Goal: Task Accomplishment & Management: Complete application form

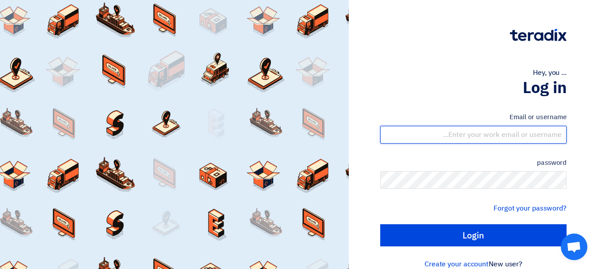
click at [498, 132] on input "text" at bounding box center [473, 135] width 186 height 18
type input "[EMAIL_ADDRESS][DOMAIN_NAME]"
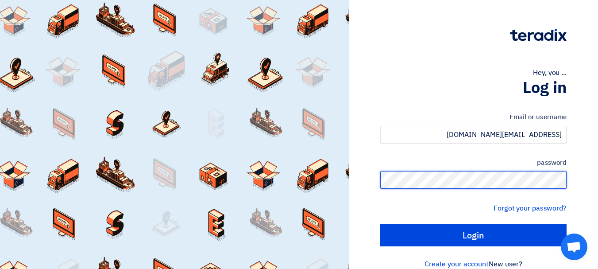
click at [380, 224] on input "Login" at bounding box center [473, 235] width 186 height 22
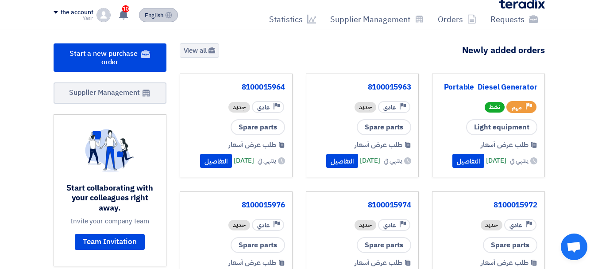
click at [151, 11] on font "English" at bounding box center [154, 15] width 19 height 8
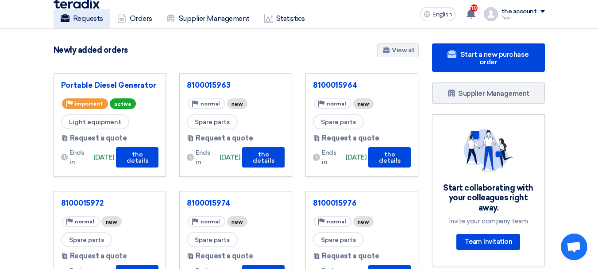
click at [93, 20] on font "Requests" at bounding box center [88, 18] width 30 height 8
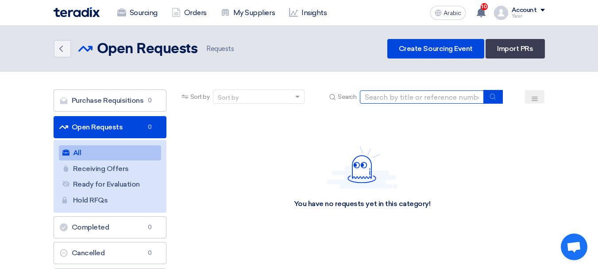
click at [410, 91] on input at bounding box center [422, 96] width 124 height 13
paste input "8100015994"
type input "8100015994"
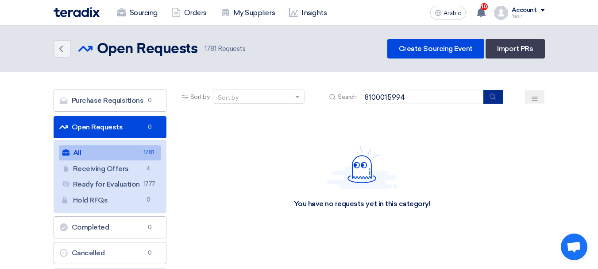
click at [496, 100] on button "submit" at bounding box center [493, 97] width 19 height 14
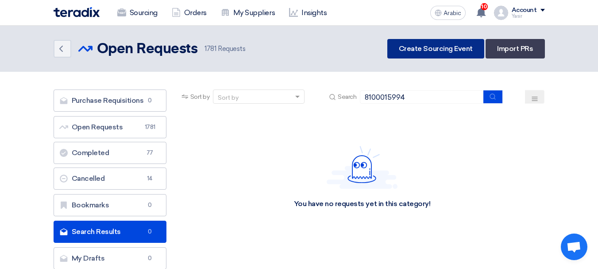
click at [450, 49] on font "Create Sourcing Event" at bounding box center [436, 48] width 74 height 8
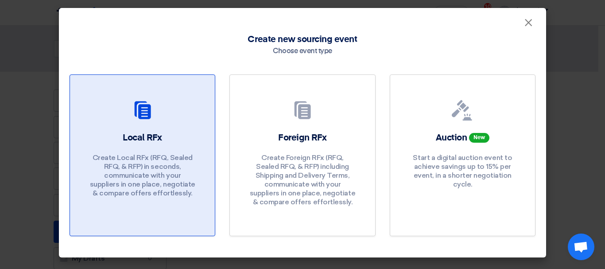
click at [160, 114] on div at bounding box center [143, 112] width 124 height 25
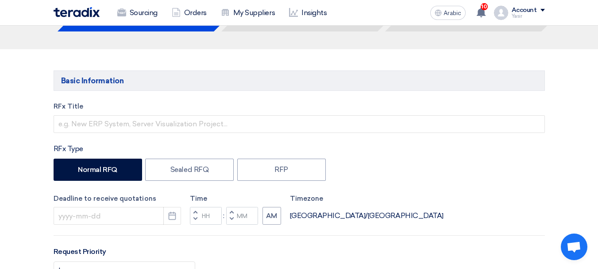
scroll to position [133, 0]
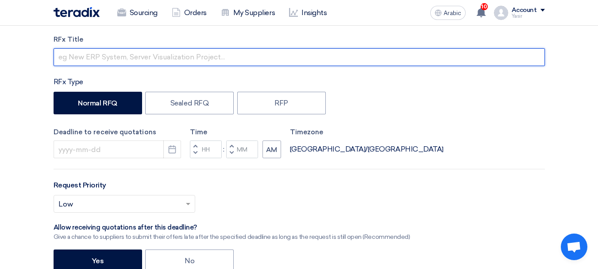
click at [146, 60] on input "text" at bounding box center [300, 57] width 492 height 18
paste input "8100015994"
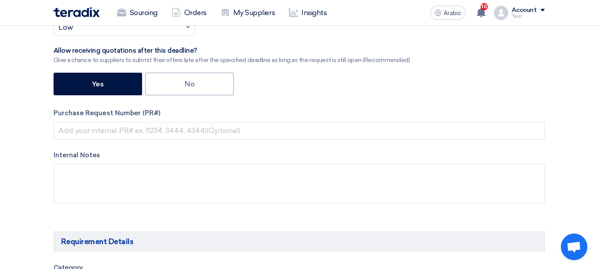
scroll to position [310, 0]
type input "8100015994"
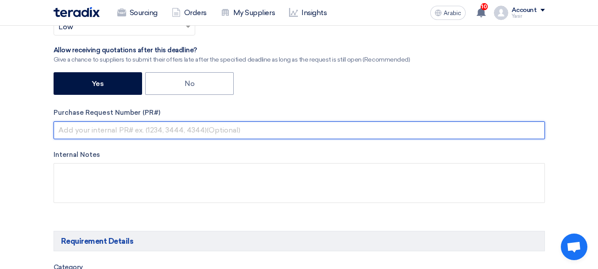
click at [159, 128] on input "text" at bounding box center [300, 130] width 492 height 18
paste input "8100015994"
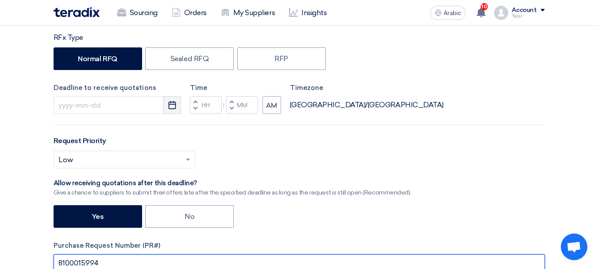
type input "8100015994"
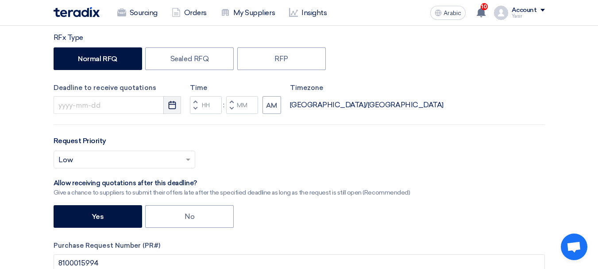
click at [171, 109] on use "button" at bounding box center [173, 105] width 8 height 8
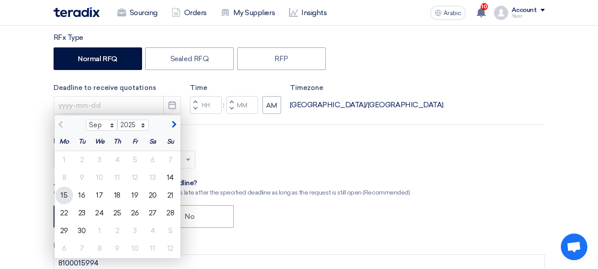
click at [64, 194] on font "15" at bounding box center [64, 195] width 7 height 8
type input "[DATE]"
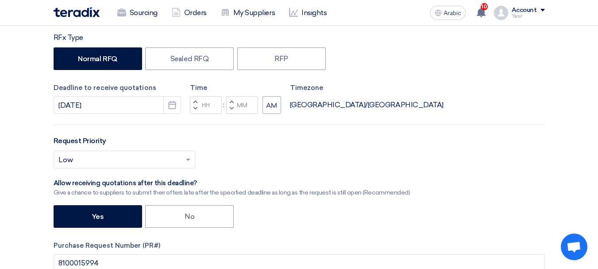
click at [193, 106] on button "Decrement hours" at bounding box center [195, 108] width 11 height 11
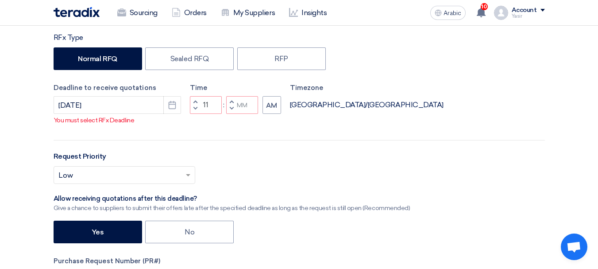
click at [228, 109] on button "Decrement minutes" at bounding box center [231, 108] width 11 height 11
type input "10"
type input "59"
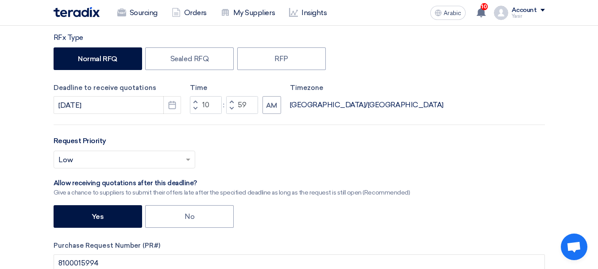
click at [194, 100] on span "button" at bounding box center [195, 101] width 3 height 5
type input "11"
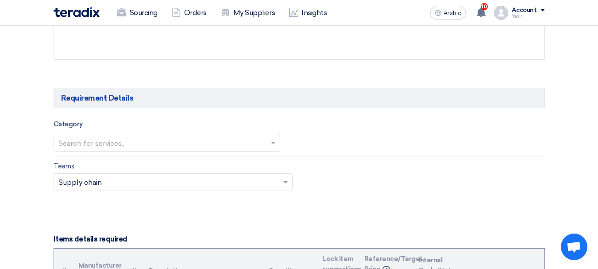
scroll to position [487, 0]
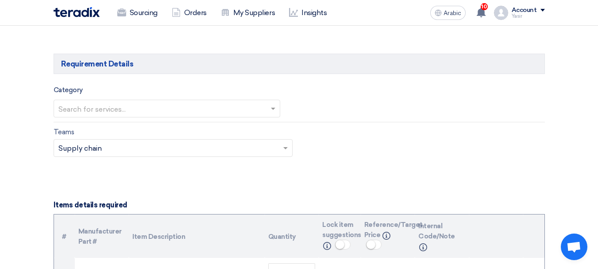
click at [214, 109] on input "text" at bounding box center [162, 109] width 208 height 15
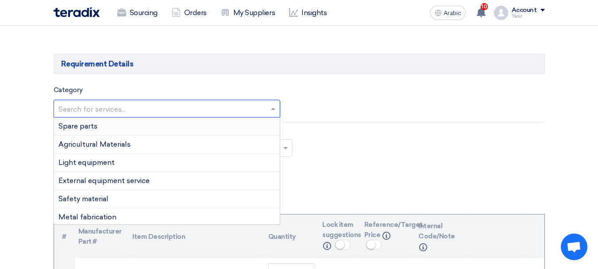
click at [121, 132] on div "Spare parts" at bounding box center [167, 126] width 226 height 18
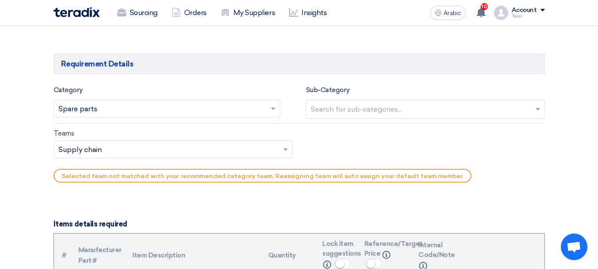
click at [356, 105] on input "text" at bounding box center [427, 110] width 232 height 15
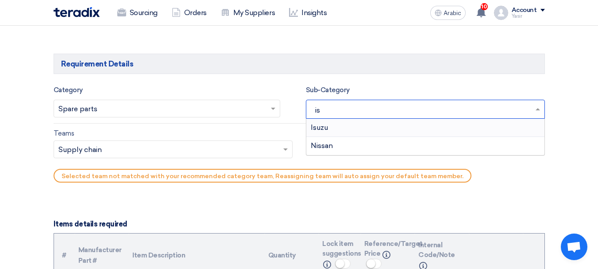
type input "isu"
click at [318, 126] on font "Isuzu" at bounding box center [319, 127] width 17 height 8
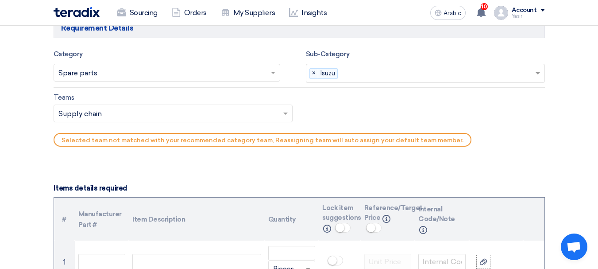
scroll to position [531, 0]
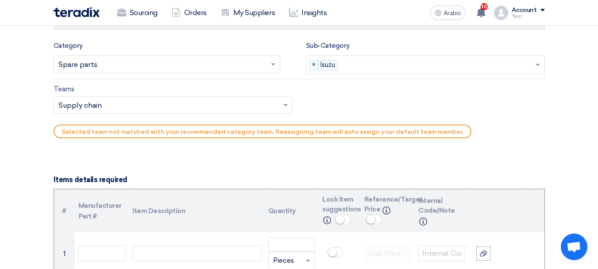
click at [130, 112] on input "text" at bounding box center [168, 106] width 221 height 15
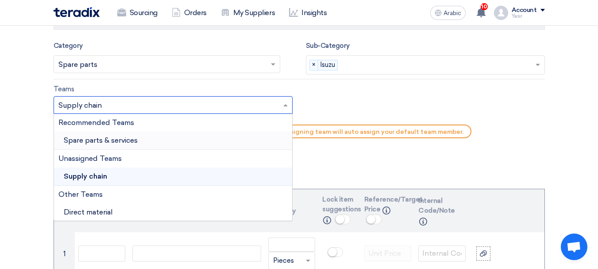
click at [109, 139] on font "Spare parts & services" at bounding box center [101, 140] width 74 height 8
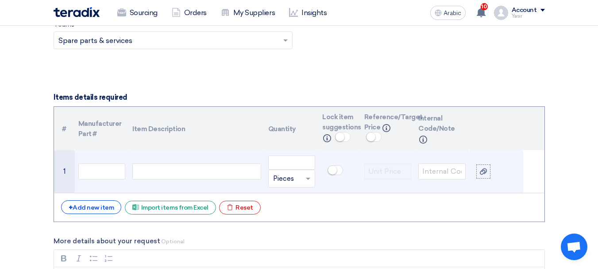
scroll to position [620, 0]
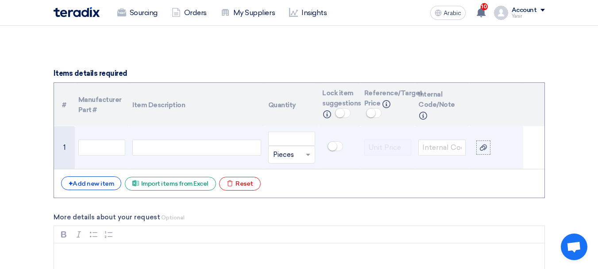
click at [97, 139] on td at bounding box center [102, 147] width 54 height 43
click at [194, 148] on div at bounding box center [196, 147] width 128 height 16
click at [106, 154] on input "text" at bounding box center [101, 147] width 47 height 16
click at [178, 149] on div at bounding box center [196, 147] width 128 height 16
paste div
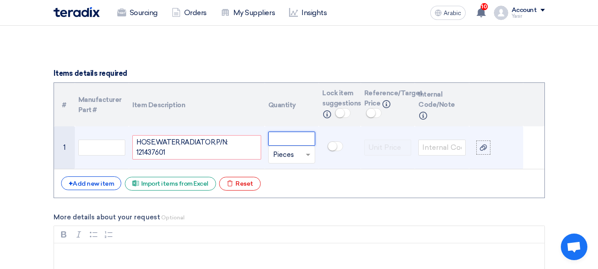
click at [293, 143] on input "number" at bounding box center [291, 139] width 47 height 14
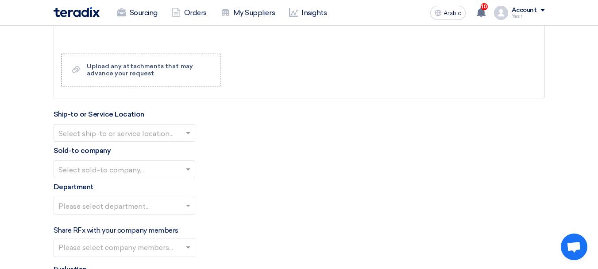
scroll to position [930, 0]
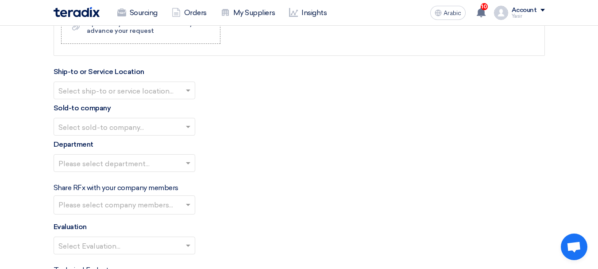
click at [150, 92] on input "text" at bounding box center [119, 91] width 123 height 15
type input "1"
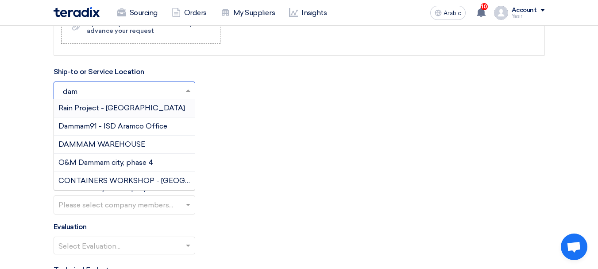
type input "damm"
click at [85, 147] on font "DAMMAM WAREHOUSE" at bounding box center [101, 144] width 87 height 8
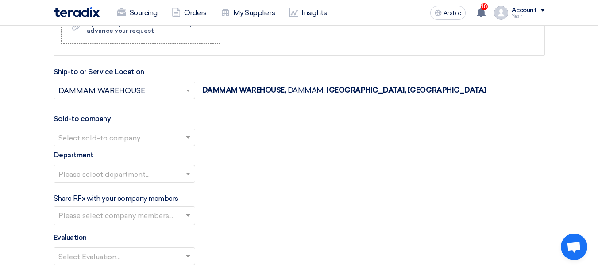
click at [116, 143] on input "text" at bounding box center [119, 138] width 123 height 15
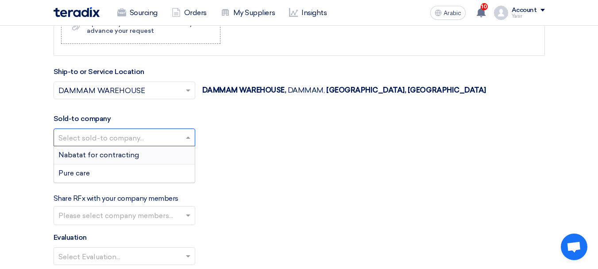
click at [110, 151] on font "Nabatat for contracting" at bounding box center [98, 155] width 81 height 8
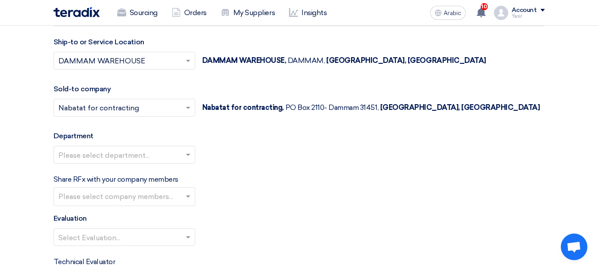
scroll to position [1018, 0]
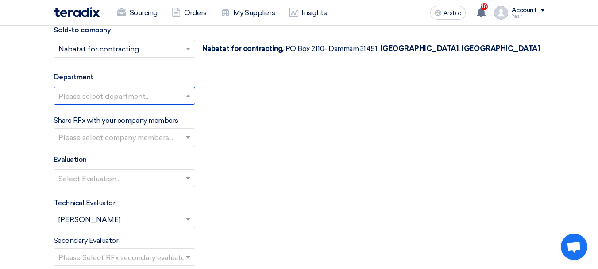
click at [108, 96] on input "text" at bounding box center [119, 96] width 123 height 15
click at [97, 112] on font "General Department" at bounding box center [93, 113] width 70 height 8
click at [132, 175] on input "text" at bounding box center [119, 178] width 123 height 15
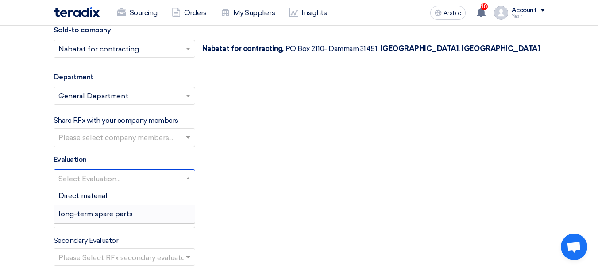
click at [98, 218] on div "long-term spare parts" at bounding box center [124, 214] width 141 height 18
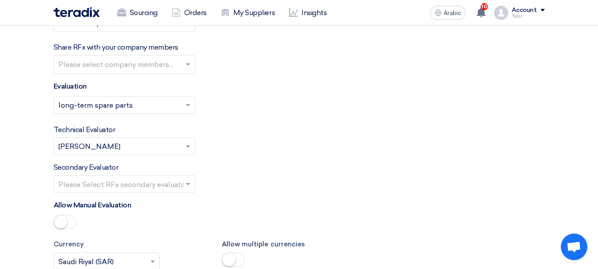
scroll to position [1107, 0]
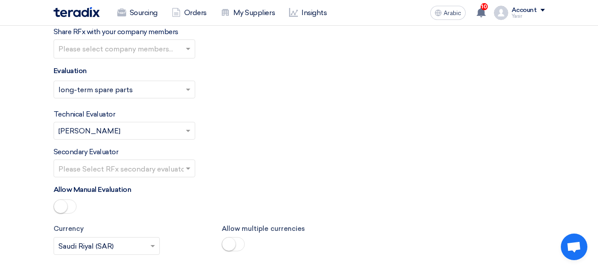
click at [176, 165] on input "text" at bounding box center [119, 169] width 123 height 15
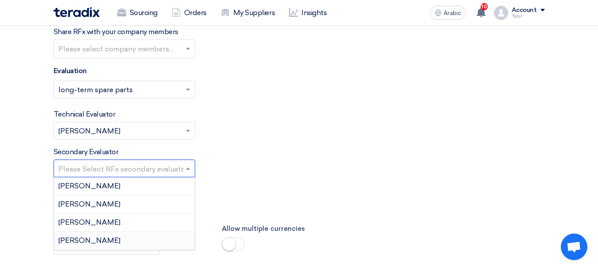
click at [105, 240] on div "[PERSON_NAME]" at bounding box center [124, 241] width 141 height 18
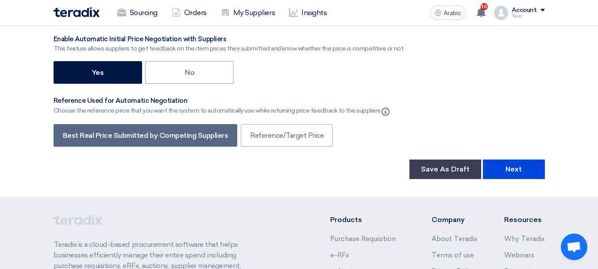
scroll to position [1506, 0]
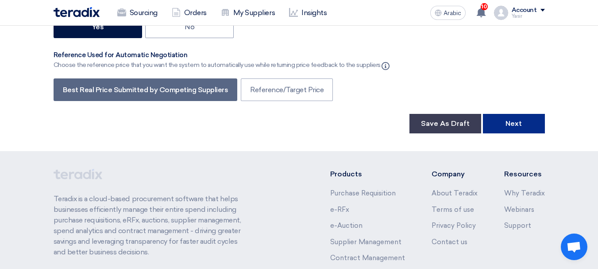
click at [512, 123] on font "Next" at bounding box center [514, 123] width 16 height 8
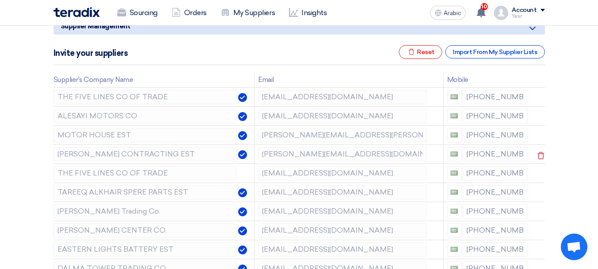
scroll to position [133, 0]
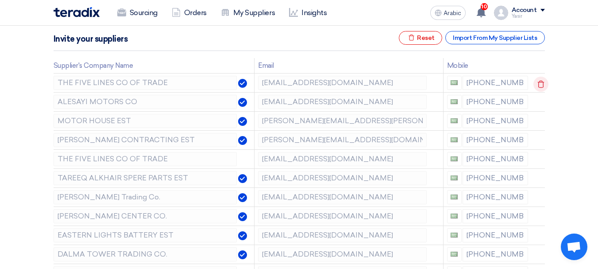
click at [541, 85] on icon at bounding box center [541, 84] width 15 height 15
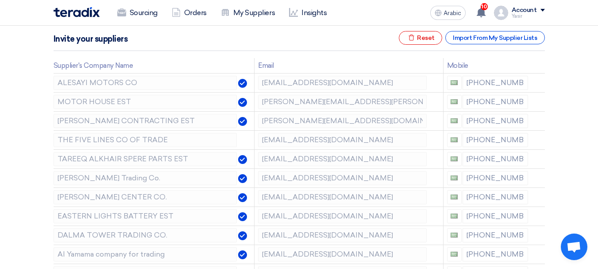
click at [0, 0] on icon at bounding box center [0, 0] width 0 height 0
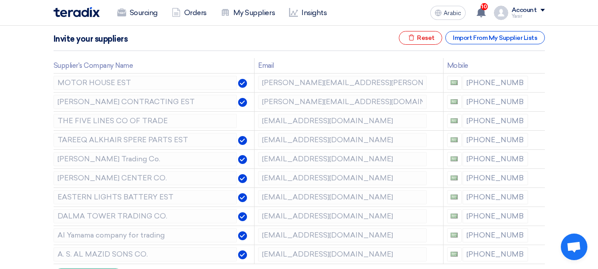
click at [0, 0] on icon at bounding box center [0, 0] width 0 height 0
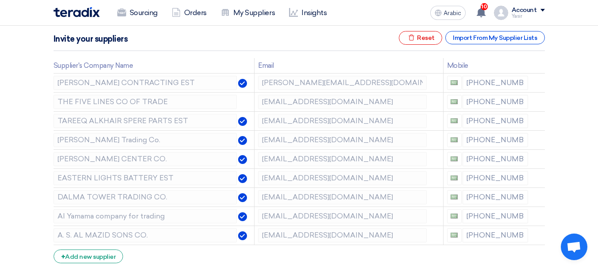
click at [0, 0] on icon at bounding box center [0, 0] width 0 height 0
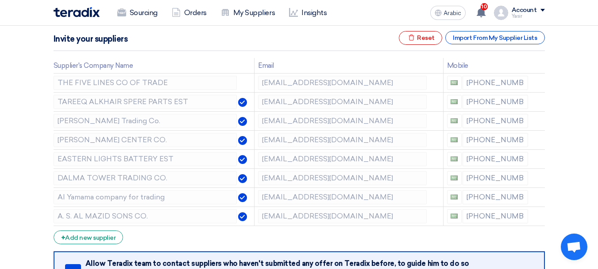
click at [0, 0] on icon at bounding box center [0, 0] width 0 height 0
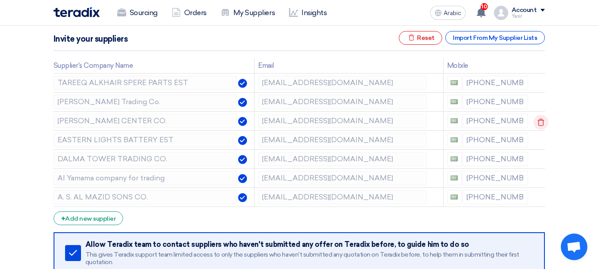
click at [538, 121] on use at bounding box center [541, 123] width 7 height 8
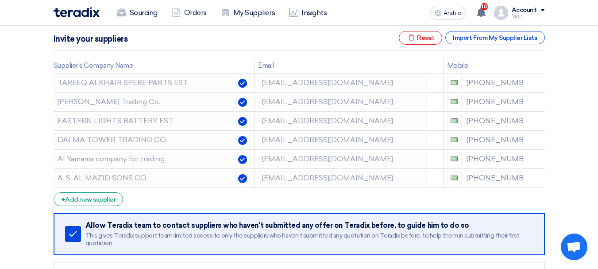
click at [0, 0] on use at bounding box center [0, 0] width 0 height 0
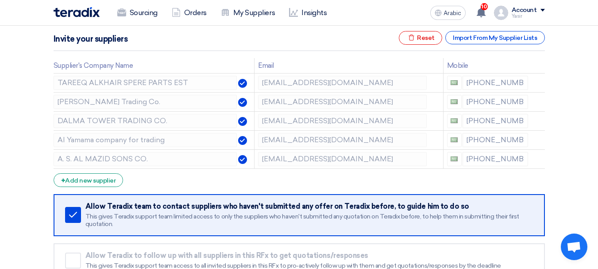
click at [0, 0] on use at bounding box center [0, 0] width 0 height 0
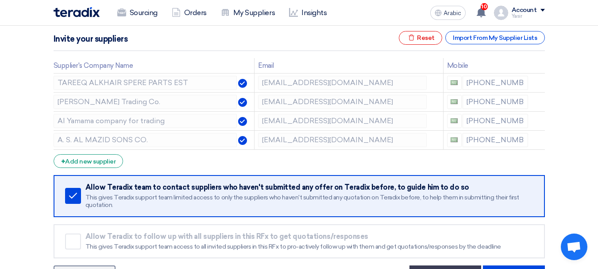
click at [0, 0] on use at bounding box center [0, 0] width 0 height 0
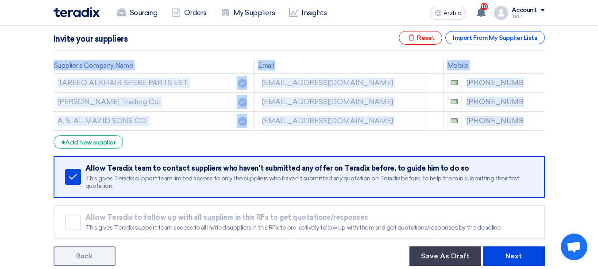
click at [0, 0] on use at bounding box center [0, 0] width 0 height 0
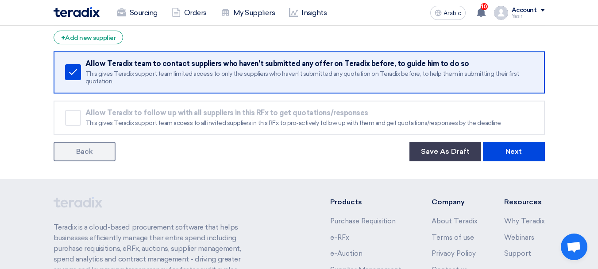
scroll to position [266, 0]
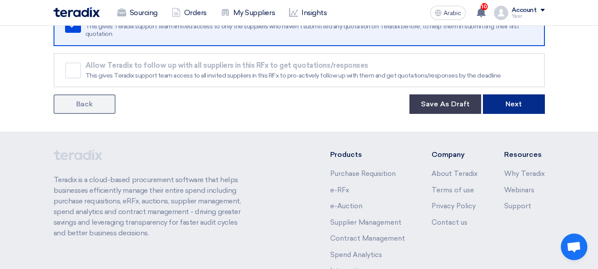
click at [507, 111] on button "Next" at bounding box center [514, 103] width 62 height 19
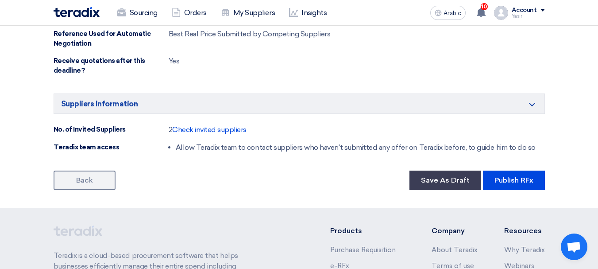
scroll to position [531, 0]
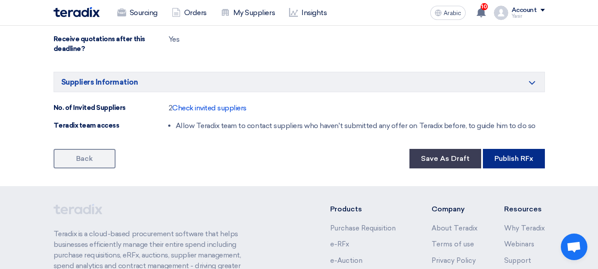
click at [503, 155] on font "Publish RFx" at bounding box center [514, 158] width 39 height 8
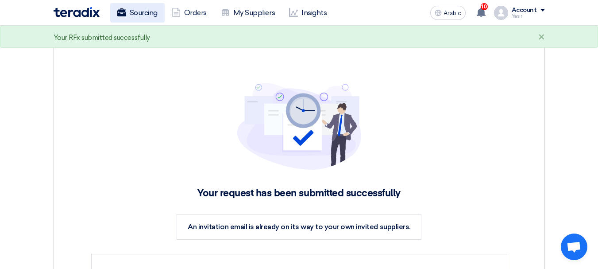
click at [137, 16] on font "Sourcing" at bounding box center [144, 12] width 28 height 8
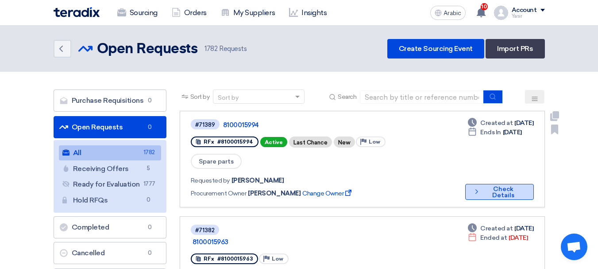
click at [479, 187] on icon "Check details" at bounding box center [477, 191] width 8 height 8
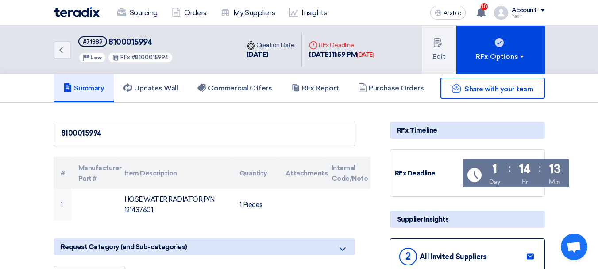
click at [116, 43] on font "8100015994" at bounding box center [130, 42] width 44 height 10
copy font "8100015994"
click at [62, 45] on icon "Back" at bounding box center [61, 50] width 11 height 11
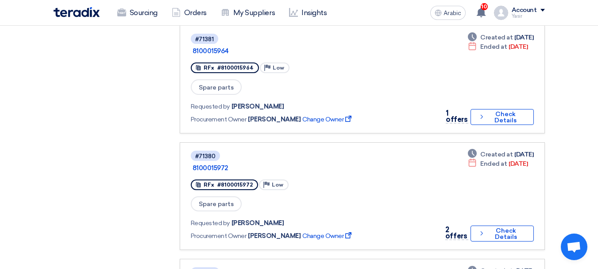
scroll to position [354, 0]
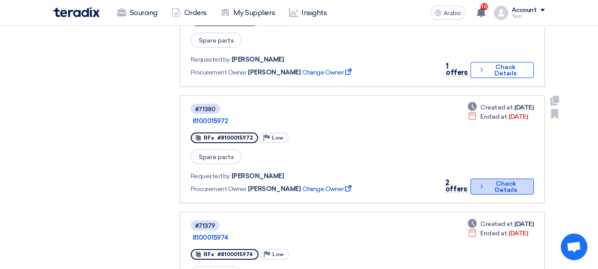
click at [472, 178] on button "Check details Check Details" at bounding box center [502, 186] width 63 height 16
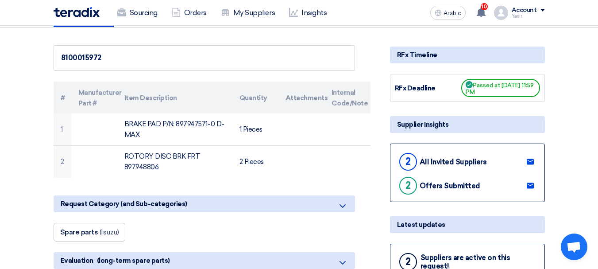
scroll to position [221, 0]
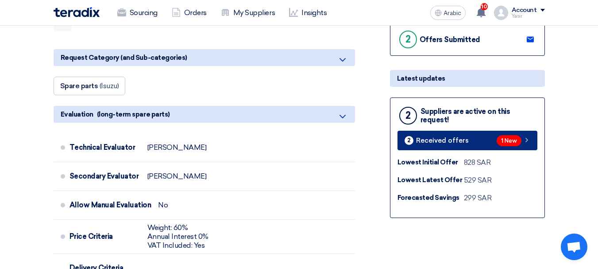
click at [520, 141] on span "1 New" at bounding box center [509, 140] width 25 height 11
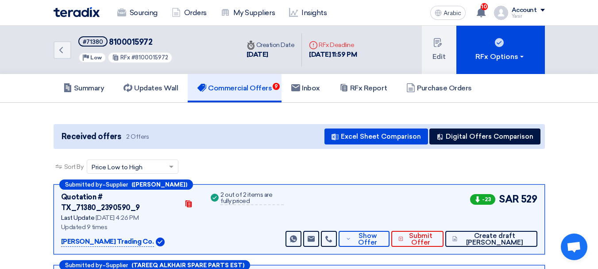
scroll to position [133, 0]
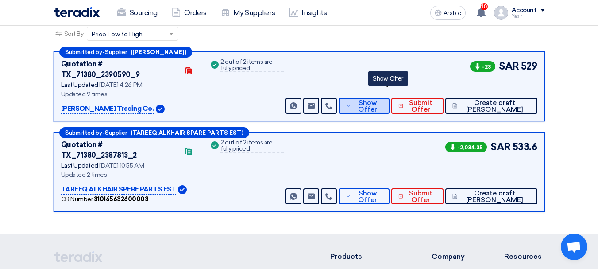
click at [382, 100] on span "Show Offer" at bounding box center [367, 106] width 29 height 13
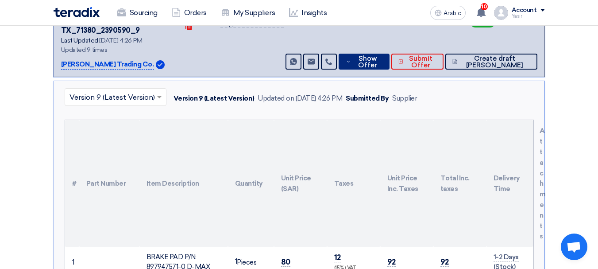
scroll to position [266, 0]
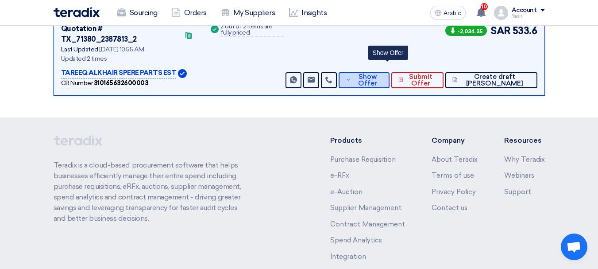
click at [377, 73] on font "Show Offer" at bounding box center [367, 80] width 19 height 15
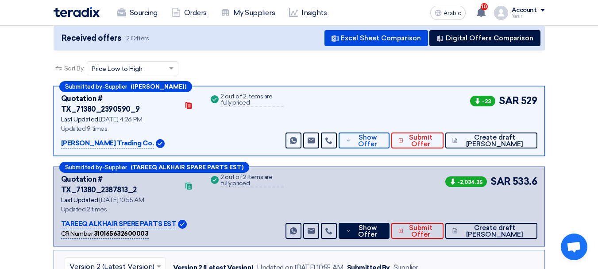
scroll to position [177, 0]
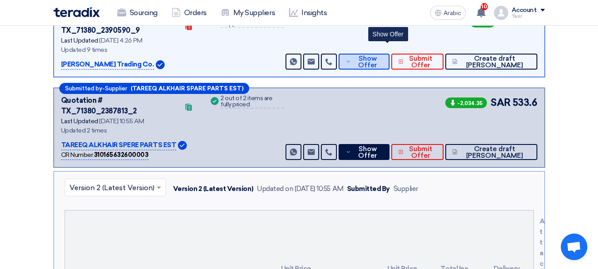
click at [377, 54] on font "Show Offer" at bounding box center [367, 61] width 19 height 15
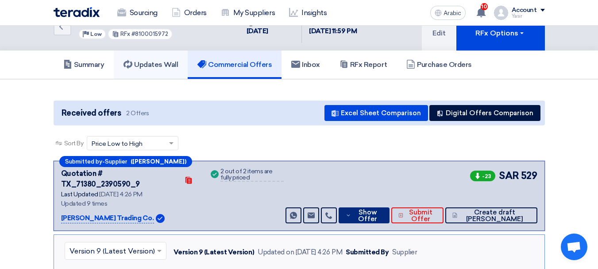
scroll to position [0, 0]
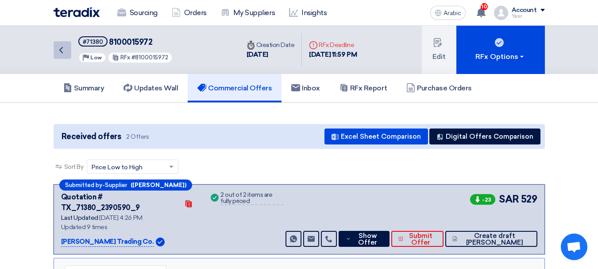
click at [64, 51] on icon "Back" at bounding box center [61, 50] width 11 height 11
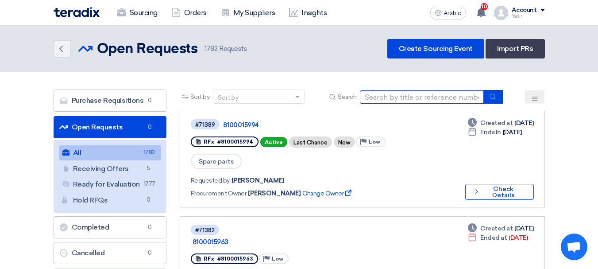
click at [455, 99] on input at bounding box center [422, 96] width 124 height 13
paste input "8100015982"
type input "8100015982"
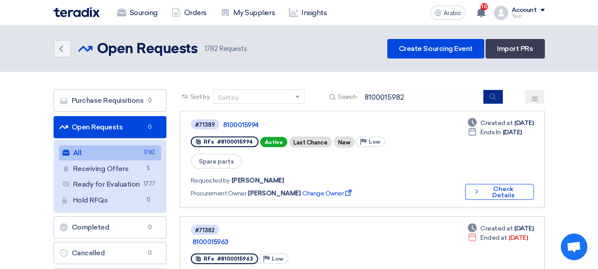
click at [497, 93] on button "submit" at bounding box center [493, 97] width 19 height 14
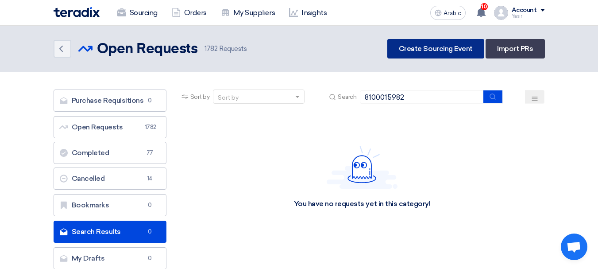
click at [443, 55] on link "Create Sourcing Event" at bounding box center [435, 48] width 97 height 19
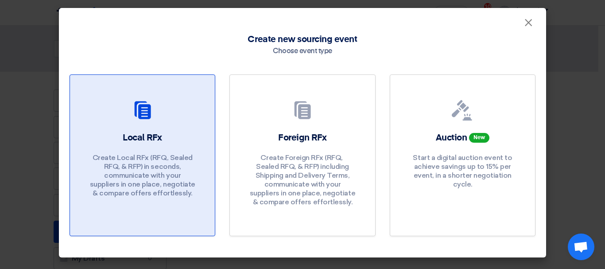
click at [149, 145] on div "Local RFx Create Local RFx (RFQ, ​​Sealed RFQ, & RFP) in seconds, communicate w…" at bounding box center [143, 167] width 124 height 70
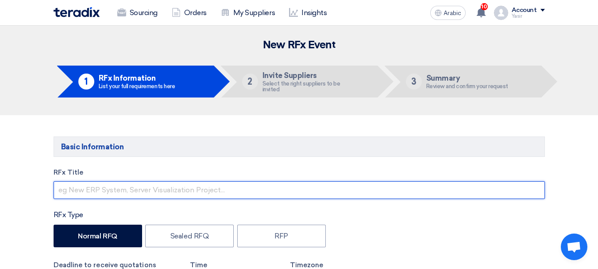
click at [126, 190] on input "text" at bounding box center [300, 190] width 492 height 18
paste input "8100015982"
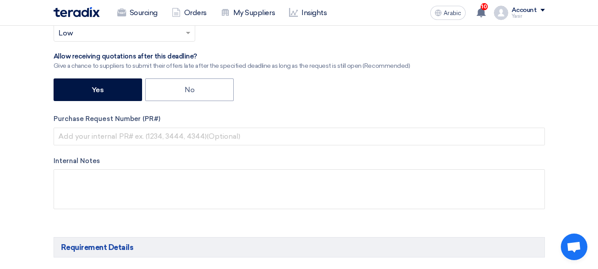
scroll to position [310, 0]
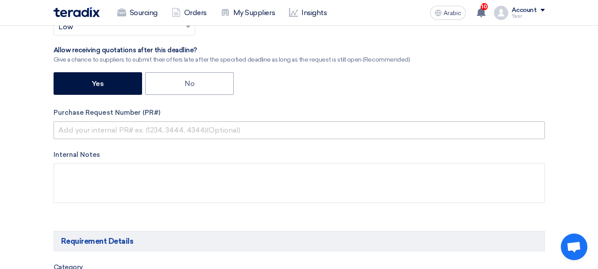
type input "8100015982"
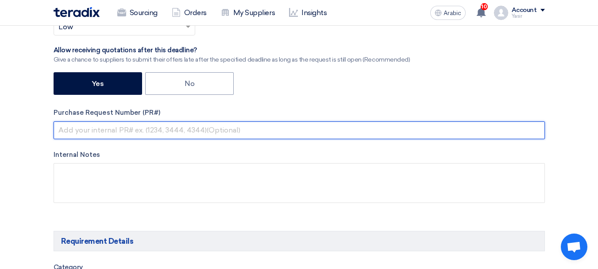
click at [212, 126] on input "text" at bounding box center [300, 130] width 492 height 18
paste input "8100015982"
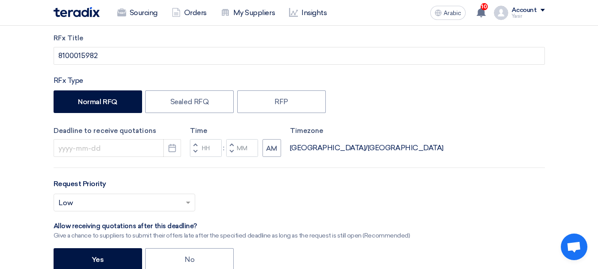
scroll to position [177, 0]
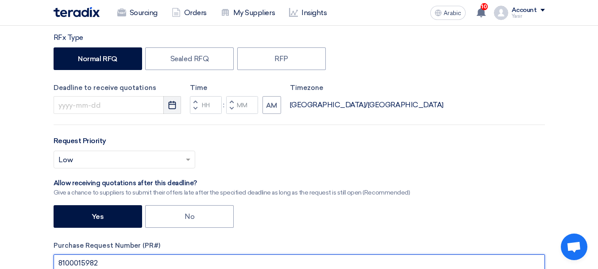
type input "8100015982"
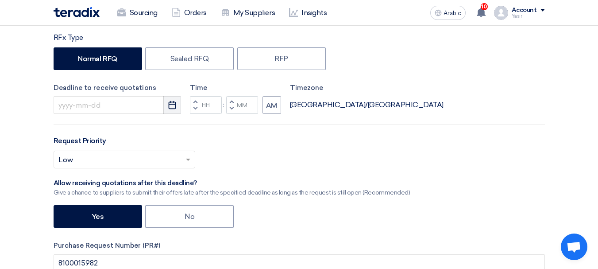
click at [171, 105] on icon "Pick a date" at bounding box center [172, 105] width 9 height 9
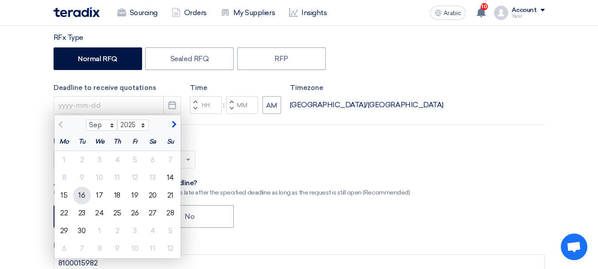
click at [79, 198] on font "16" at bounding box center [81, 195] width 7 height 8
type input "[DATE]"
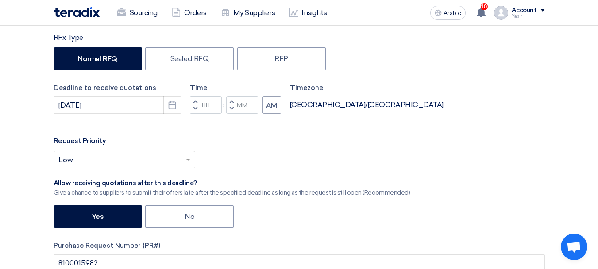
click at [194, 110] on span "button" at bounding box center [195, 108] width 3 height 5
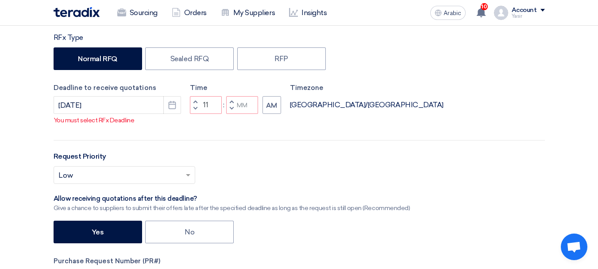
click at [234, 108] on button "Decrement minutes" at bounding box center [231, 108] width 11 height 11
type input "10"
type input "59"
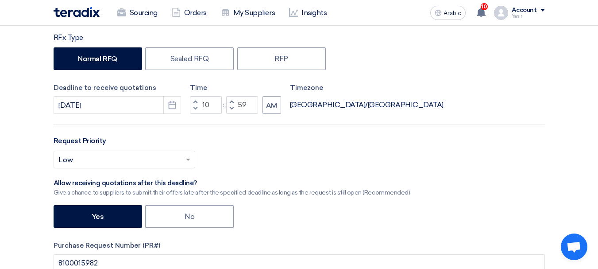
click at [193, 99] on button "Increment hours" at bounding box center [195, 101] width 11 height 11
type input "11"
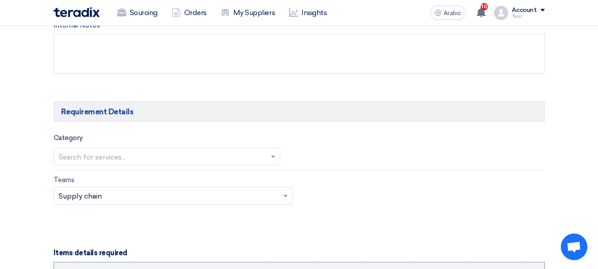
scroll to position [443, 0]
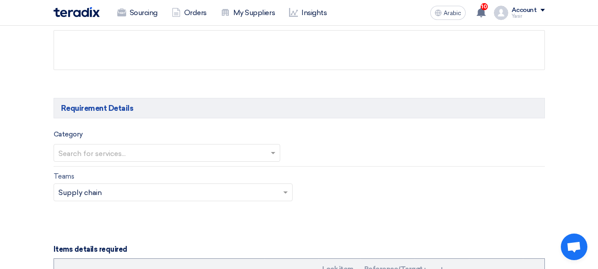
click at [162, 146] on input "text" at bounding box center [162, 153] width 208 height 15
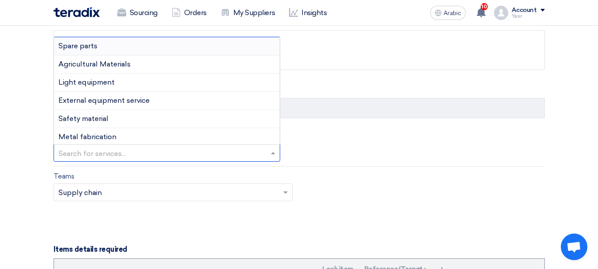
click at [86, 48] on font "Spare parts" at bounding box center [77, 46] width 39 height 8
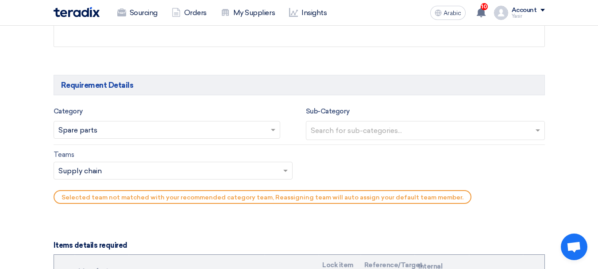
scroll to position [487, 0]
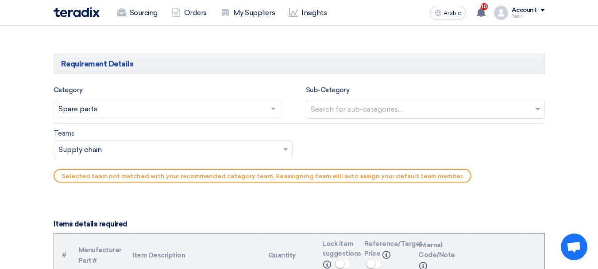
click at [400, 112] on input "text" at bounding box center [427, 110] width 232 height 15
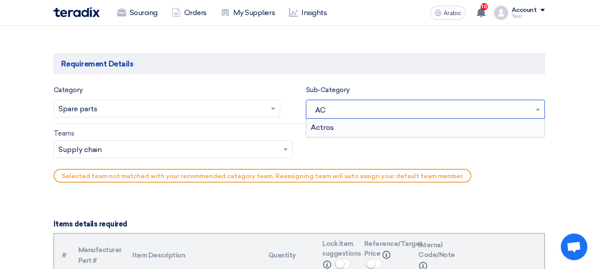
click at [533, 107] on input "AC" at bounding box center [423, 110] width 224 height 15
type input "A"
type input "HEA"
click at [403, 128] on font "Heavy vehicles & equipment" at bounding box center [358, 127] width 94 height 8
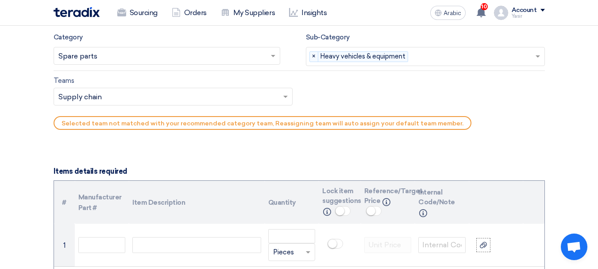
scroll to position [576, 0]
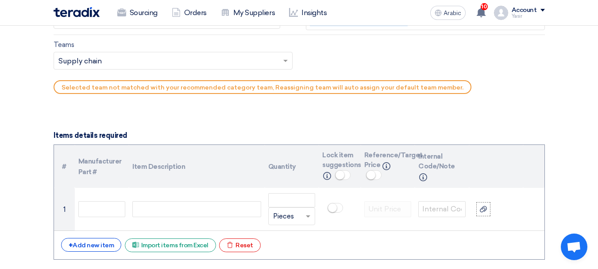
click at [120, 58] on input "text" at bounding box center [168, 61] width 221 height 15
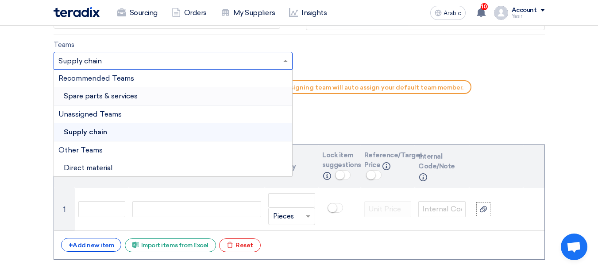
click at [138, 99] on div "Spare parts & services" at bounding box center [173, 96] width 238 height 18
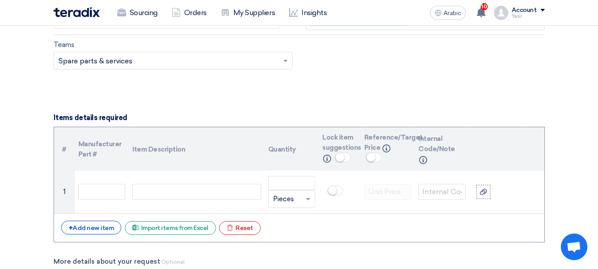
scroll to position [620, 0]
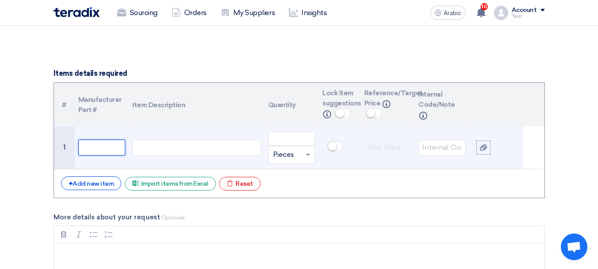
click at [104, 154] on input "text" at bounding box center [101, 147] width 47 height 16
click at [197, 148] on div at bounding box center [196, 147] width 128 height 16
click at [307, 143] on input "number" at bounding box center [291, 139] width 47 height 14
type input "1"
click at [229, 141] on div at bounding box center [196, 147] width 128 height 16
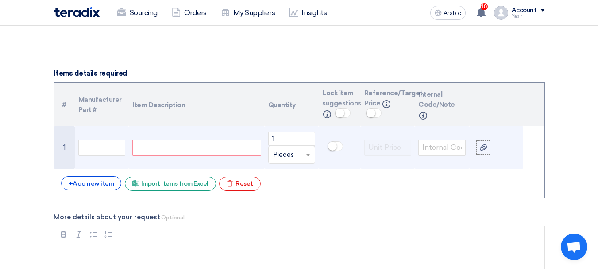
paste div
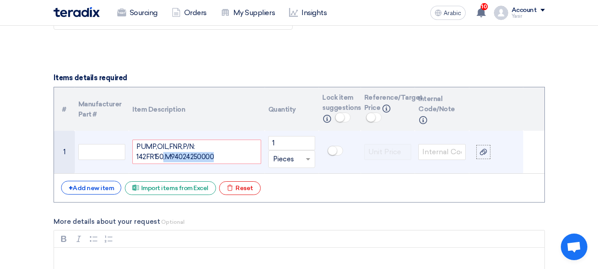
drag, startPoint x: 164, startPoint y: 161, endPoint x: 258, endPoint y: 163, distance: 93.9
click at [258, 163] on div "PUMP,OIL,FNR,P/N: 142FR150,M94024250000" at bounding box center [196, 151] width 128 height 24
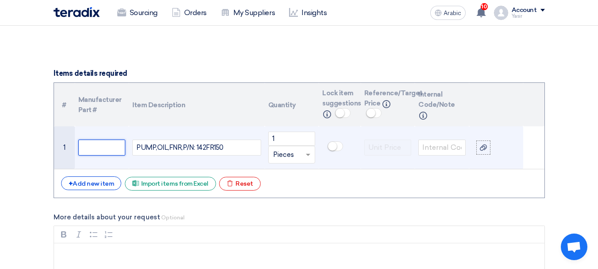
click at [113, 148] on input "text" at bounding box center [101, 147] width 47 height 16
paste input ",M94024250000"
click at [84, 150] on input ",M94024250000" at bounding box center [101, 147] width 47 height 16
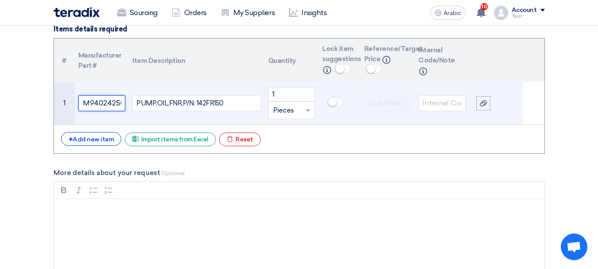
scroll to position [0, 0]
click at [83, 105] on input ",M94024250000" at bounding box center [101, 103] width 47 height 16
click at [85, 105] on input ",M94024250000" at bounding box center [101, 103] width 47 height 16
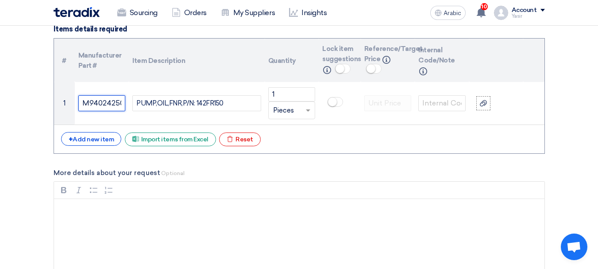
type input "M94024250000"
click at [256, 172] on label "More details about your request Optional" at bounding box center [300, 173] width 492 height 10
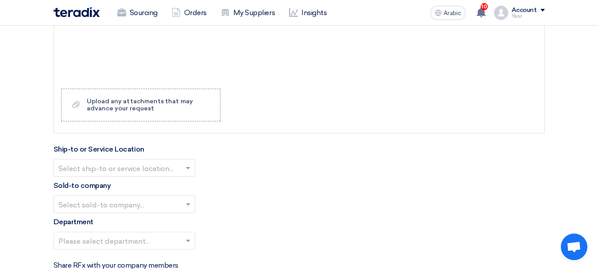
scroll to position [886, 0]
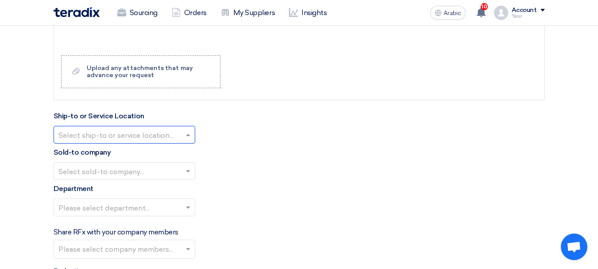
click at [163, 129] on input "text" at bounding box center [119, 135] width 123 height 15
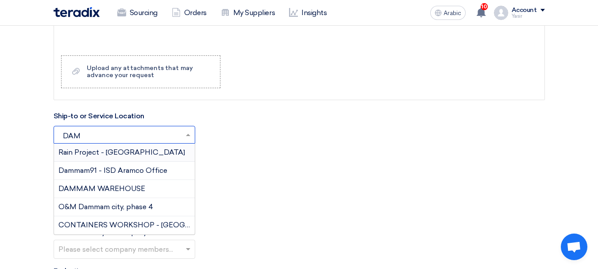
type input "DAMM"
click at [124, 189] on font "DAMMAM WAREHOUSE" at bounding box center [101, 188] width 87 height 8
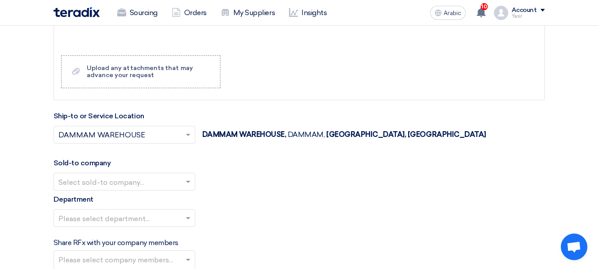
click at [89, 178] on input "text" at bounding box center [119, 182] width 123 height 15
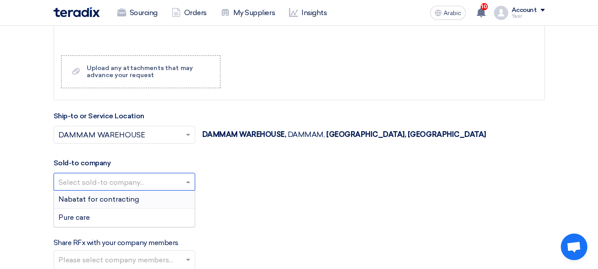
click at [112, 202] on font "Nabatat for contracting" at bounding box center [98, 199] width 81 height 8
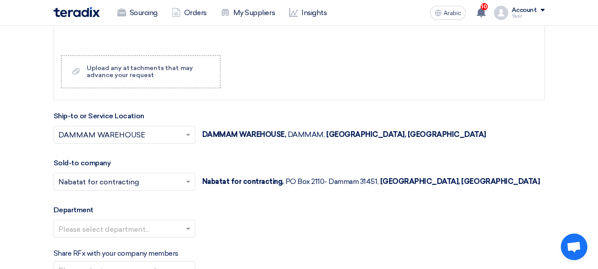
scroll to position [974, 0]
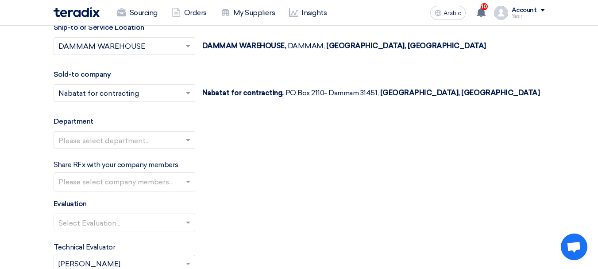
click at [147, 141] on input "text" at bounding box center [119, 140] width 123 height 15
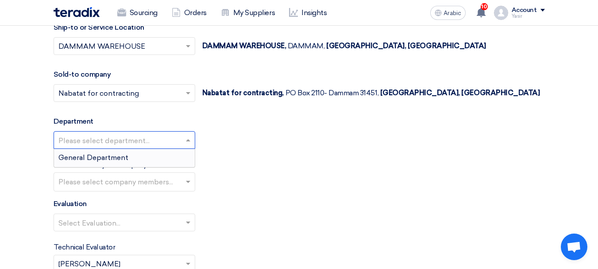
click at [104, 157] on font "General Department" at bounding box center [93, 157] width 70 height 8
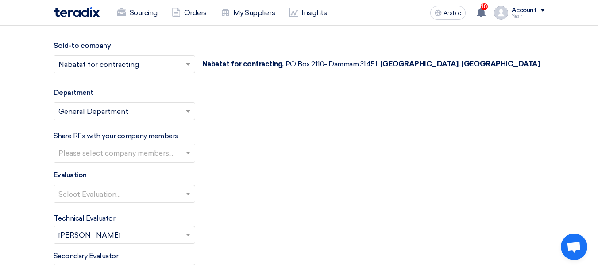
scroll to position [1018, 0]
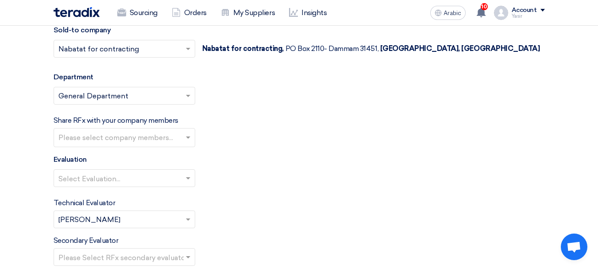
click at [148, 178] on input "text" at bounding box center [119, 178] width 123 height 15
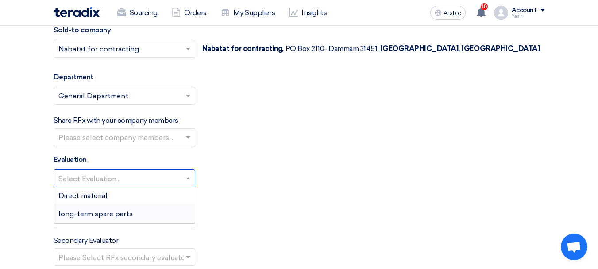
click at [97, 216] on font "long-term spare parts" at bounding box center [95, 213] width 74 height 8
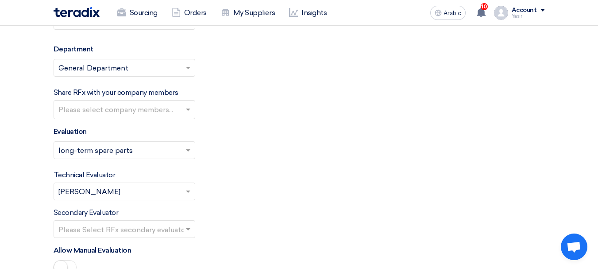
scroll to position [1151, 0]
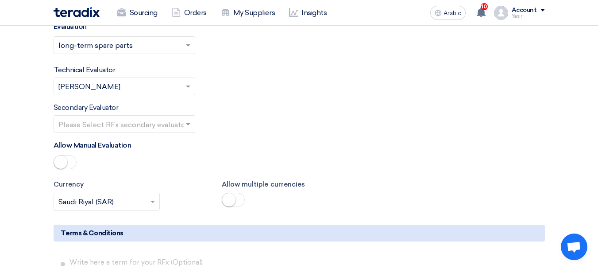
click at [164, 114] on div "Secondary Evaluator Please Select RFx secondary evaluator..." at bounding box center [300, 117] width 492 height 31
click at [168, 125] on input "text" at bounding box center [119, 124] width 123 height 15
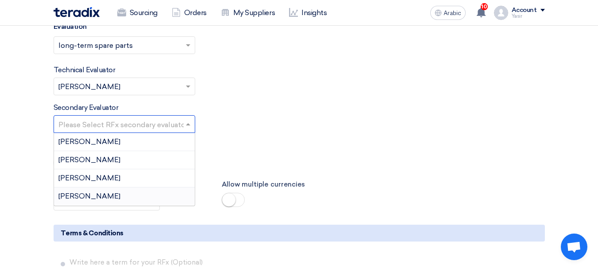
click at [86, 191] on div "[PERSON_NAME]" at bounding box center [124, 196] width 141 height 18
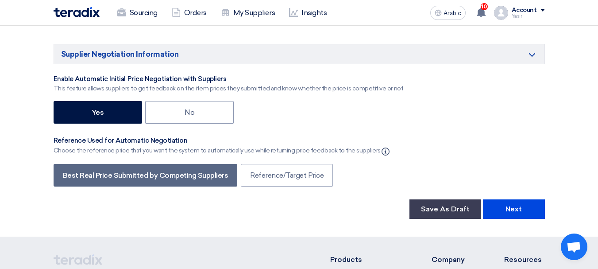
scroll to position [1461, 0]
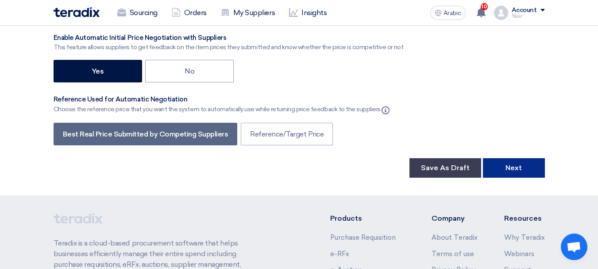
click at [513, 174] on button "Next" at bounding box center [514, 167] width 62 height 19
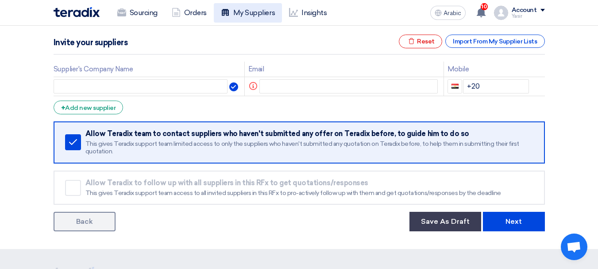
scroll to position [133, 0]
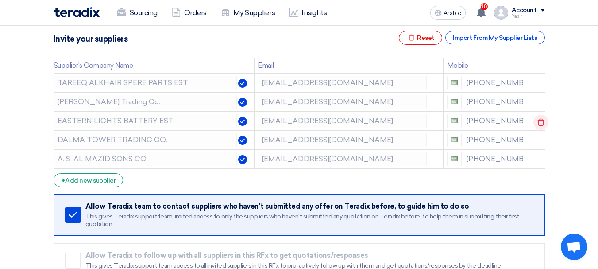
click at [541, 117] on icon at bounding box center [541, 122] width 15 height 15
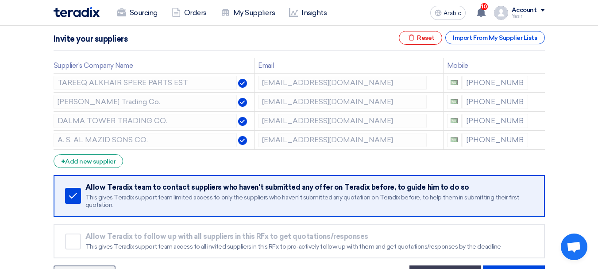
click at [0, 0] on icon at bounding box center [0, 0] width 0 height 0
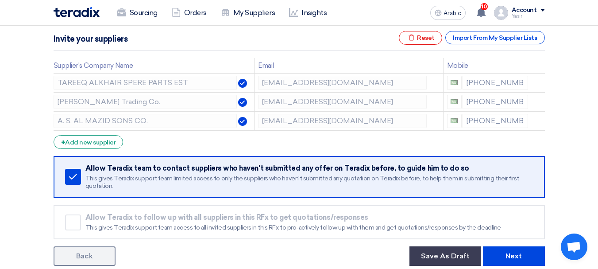
click at [0, 0] on icon at bounding box center [0, 0] width 0 height 0
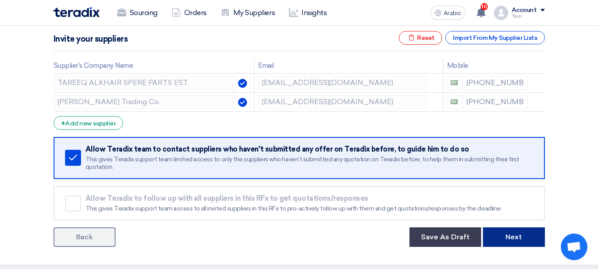
click at [497, 240] on button "Next" at bounding box center [514, 236] width 62 height 19
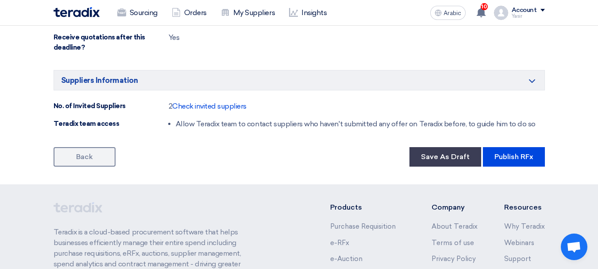
scroll to position [531, 0]
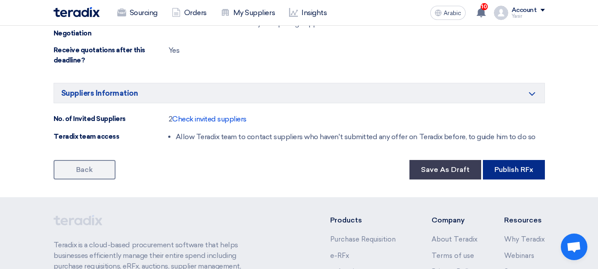
click at [519, 171] on font "Publish RFx" at bounding box center [514, 169] width 39 height 8
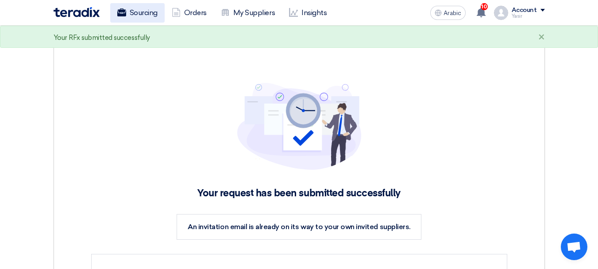
click at [130, 13] on font "Sourcing" at bounding box center [144, 12] width 28 height 8
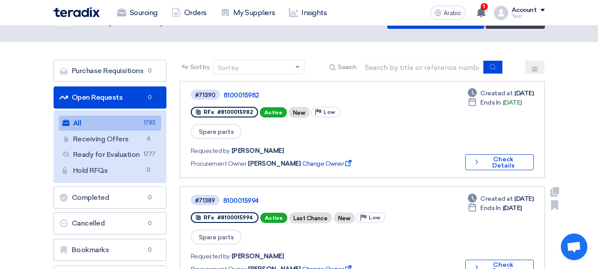
scroll to position [44, 0]
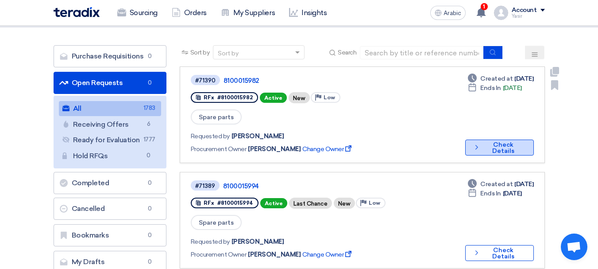
click at [492, 141] on font "Check Details" at bounding box center [503, 148] width 22 height 14
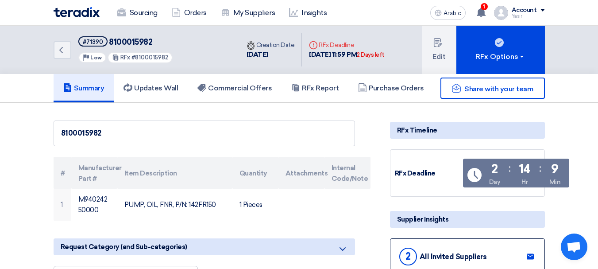
click at [120, 45] on font "8100015982" at bounding box center [130, 42] width 43 height 10
copy font "8100015982"
click at [58, 50] on icon "Back" at bounding box center [61, 50] width 11 height 11
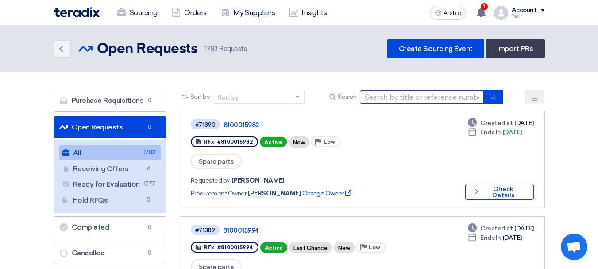
click at [391, 93] on input at bounding box center [422, 96] width 124 height 13
paste input "8100015948"
type input "8100015948"
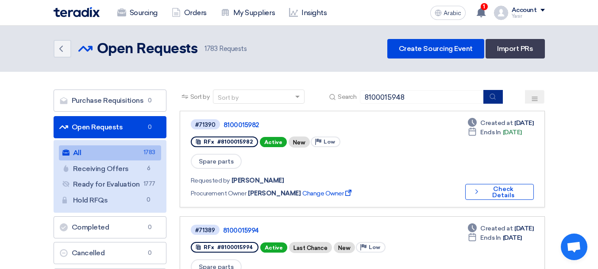
click at [496, 97] on icon "submit" at bounding box center [492, 96] width 7 height 7
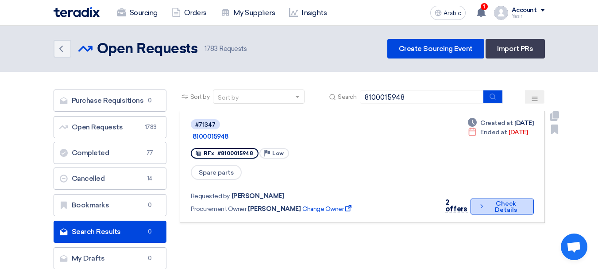
click at [489, 201] on font "Check Details" at bounding box center [506, 207] width 37 height 12
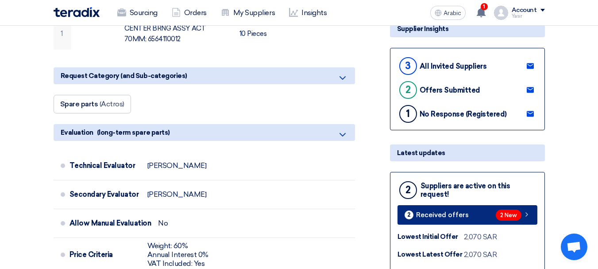
scroll to position [221, 0]
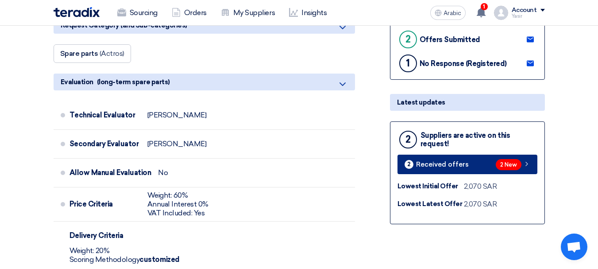
click at [516, 159] on span "2 New" at bounding box center [509, 164] width 26 height 11
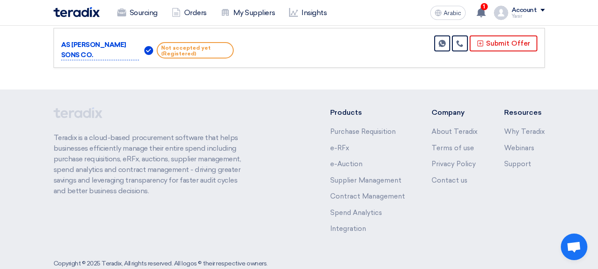
scroll to position [176, 0]
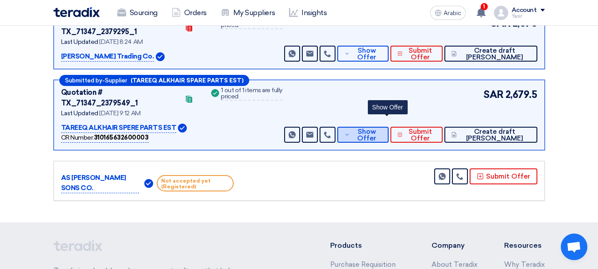
click at [381, 128] on span "Show Offer" at bounding box center [366, 134] width 29 height 13
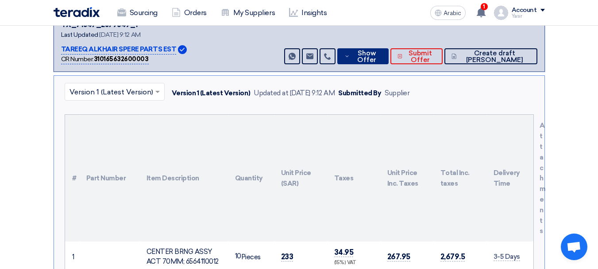
scroll to position [132, 0]
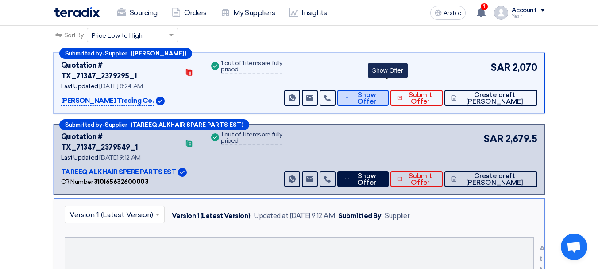
click at [381, 92] on span "Show Offer" at bounding box center [366, 98] width 29 height 13
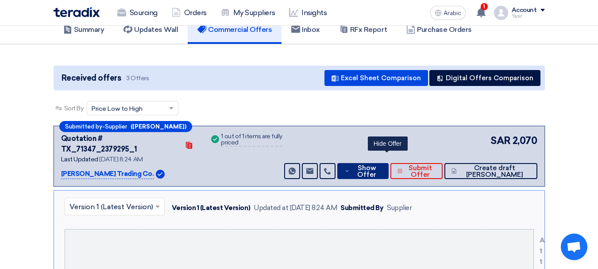
scroll to position [0, 0]
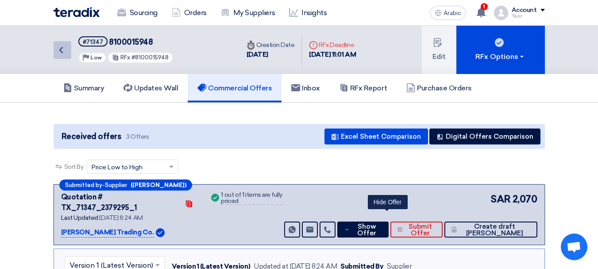
click at [59, 54] on icon "Back" at bounding box center [61, 50] width 11 height 11
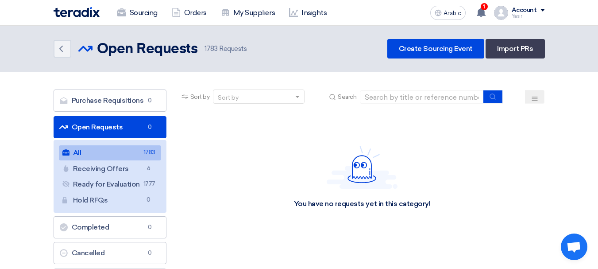
click at [107, 125] on font "Open Requests" at bounding box center [97, 127] width 51 height 8
click at [115, 157] on link "All All 1783" at bounding box center [110, 152] width 102 height 15
